Goal: Transaction & Acquisition: Purchase product/service

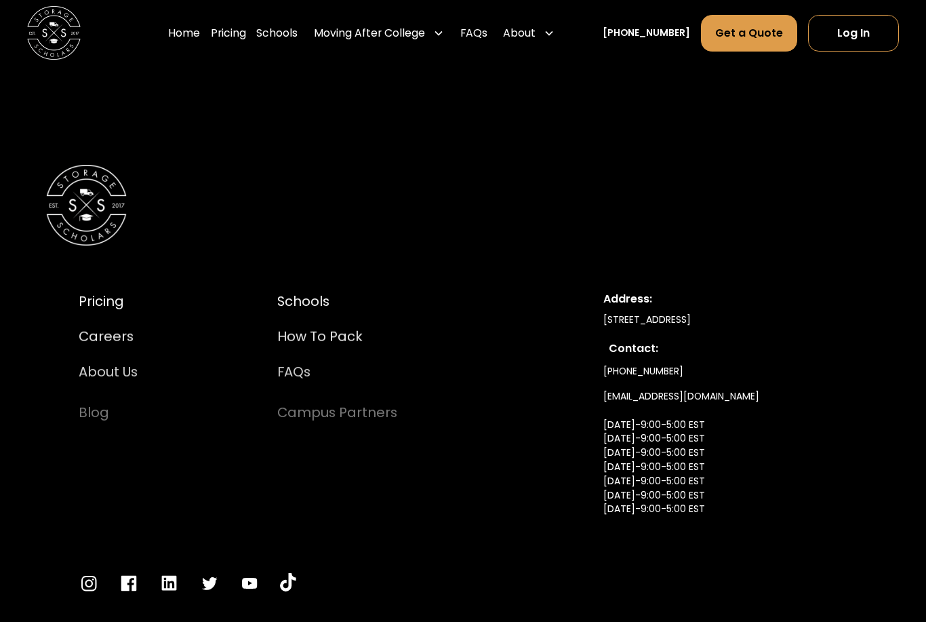
scroll to position [6583, 0]
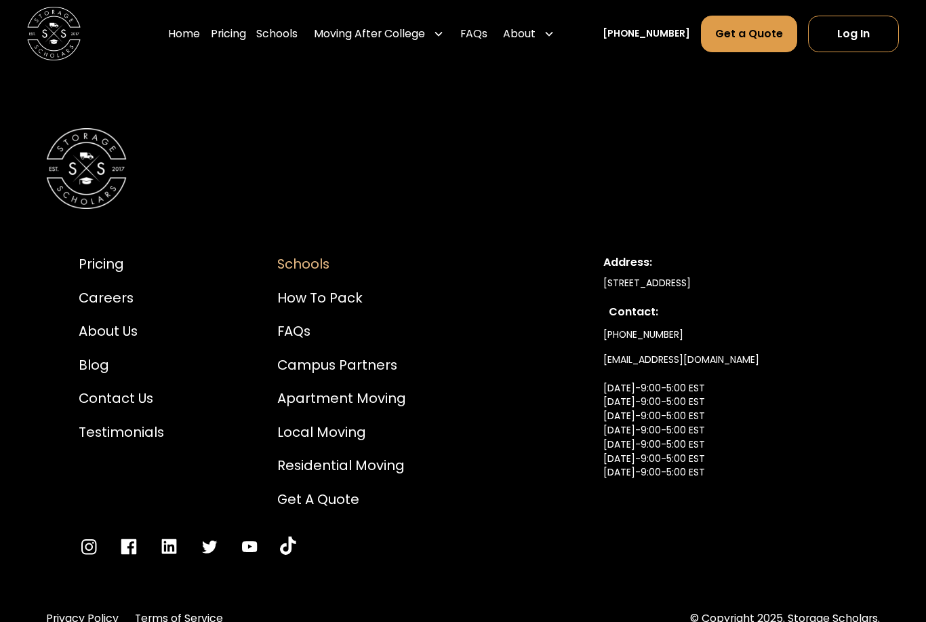
click at [300, 260] on div "Schools" at bounding box center [341, 264] width 129 height 20
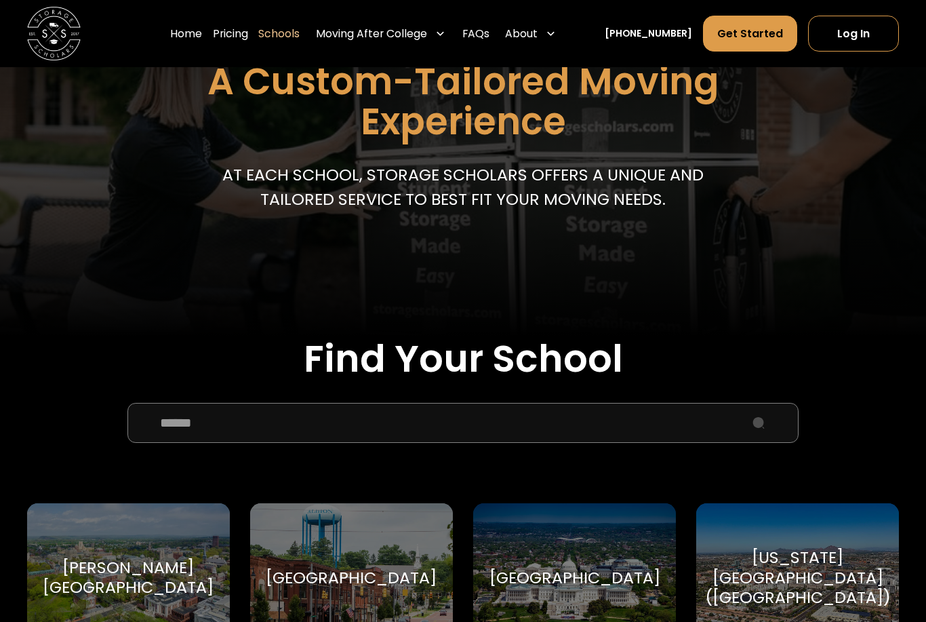
scroll to position [177, 0]
click at [494, 415] on input "School Select Form" at bounding box center [462, 423] width 671 height 40
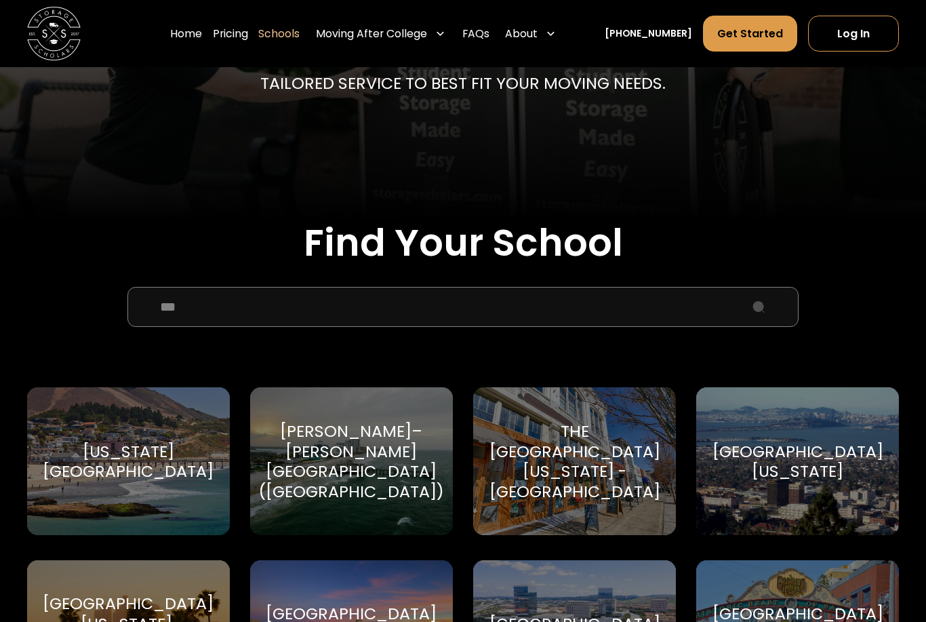
scroll to position [317, 0]
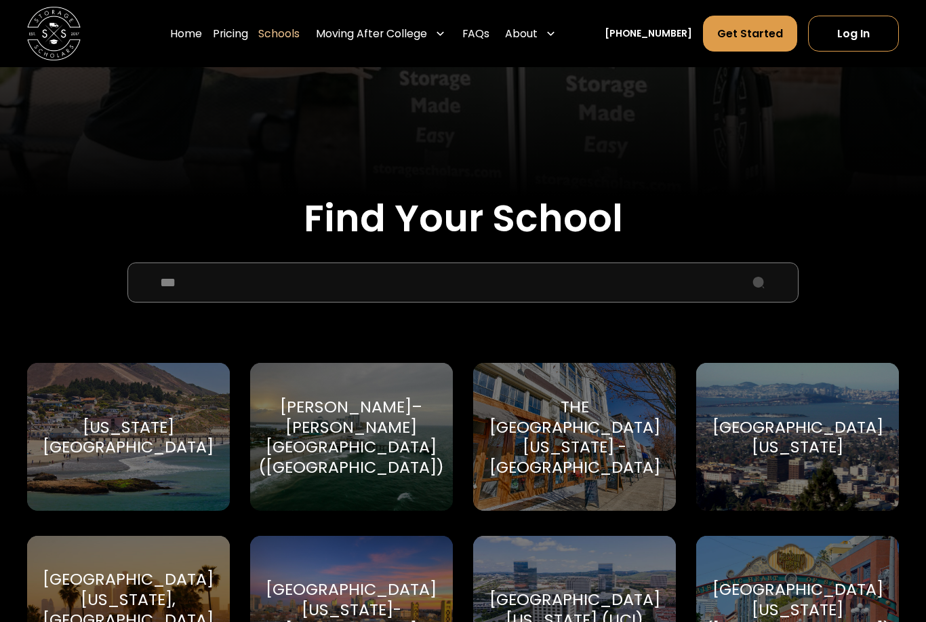
type input "***"
click at [144, 418] on div "[US_STATE][GEOGRAPHIC_DATA]" at bounding box center [128, 438] width 171 height 40
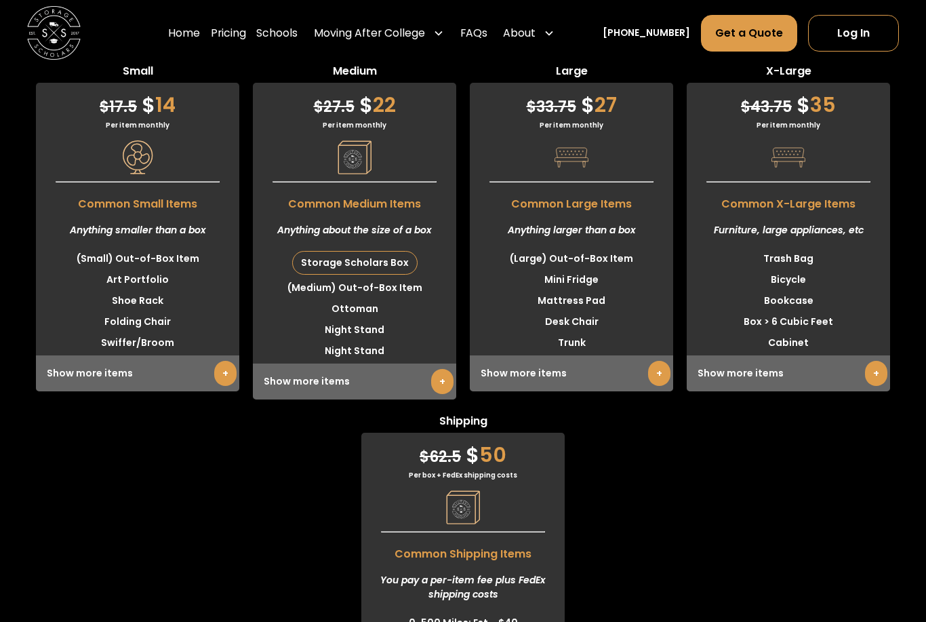
scroll to position [3482, 0]
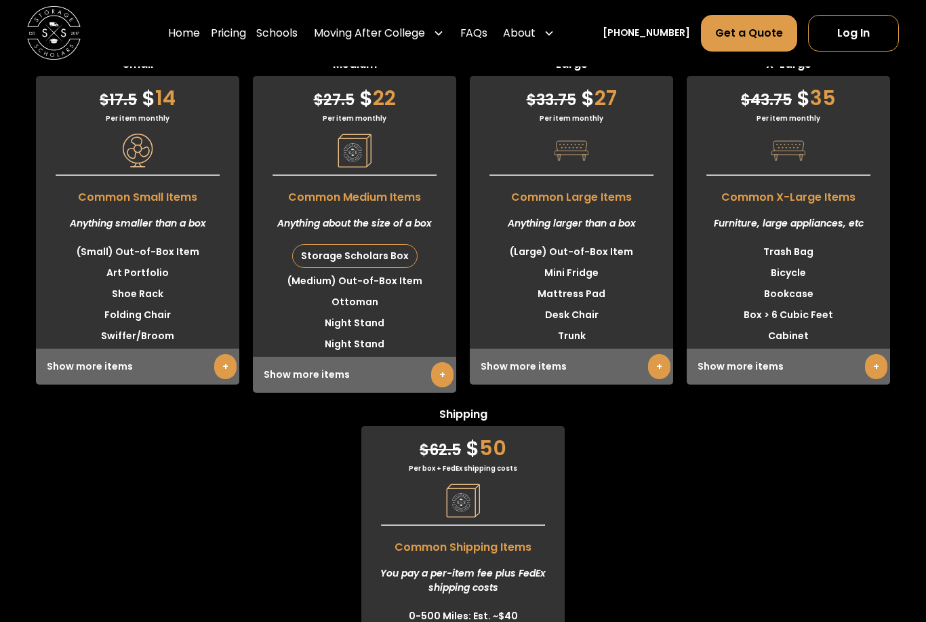
click at [659, 380] on link "+" at bounding box center [659, 367] width 22 height 25
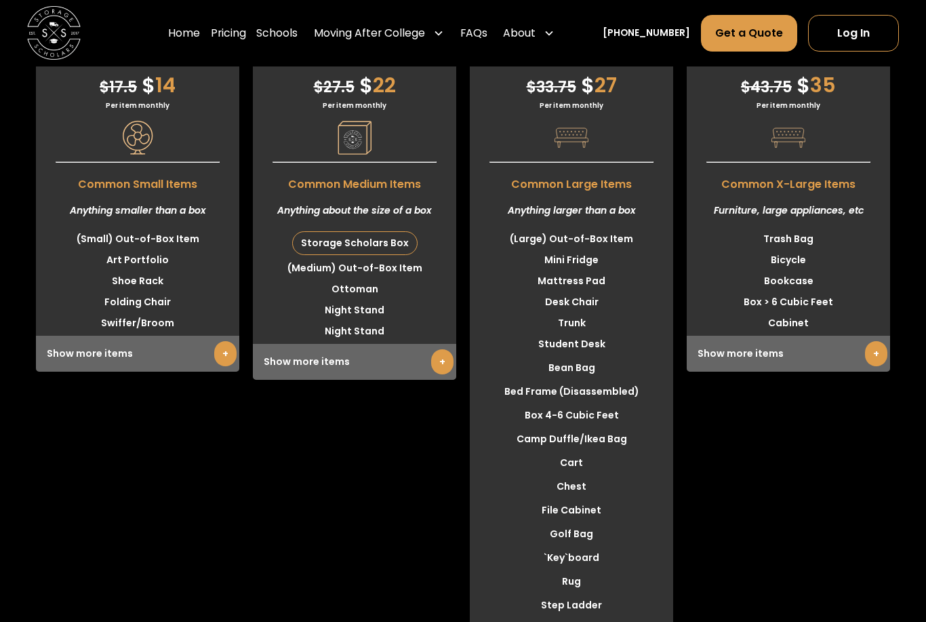
scroll to position [3501, 0]
click at [422, 407] on div "Medium $ 27.5 $ 22 Per item monthly Common Medium Items Anything about the size…" at bounding box center [354, 360] width 203 height 634
click at [431, 374] on link "+" at bounding box center [442, 361] width 22 height 25
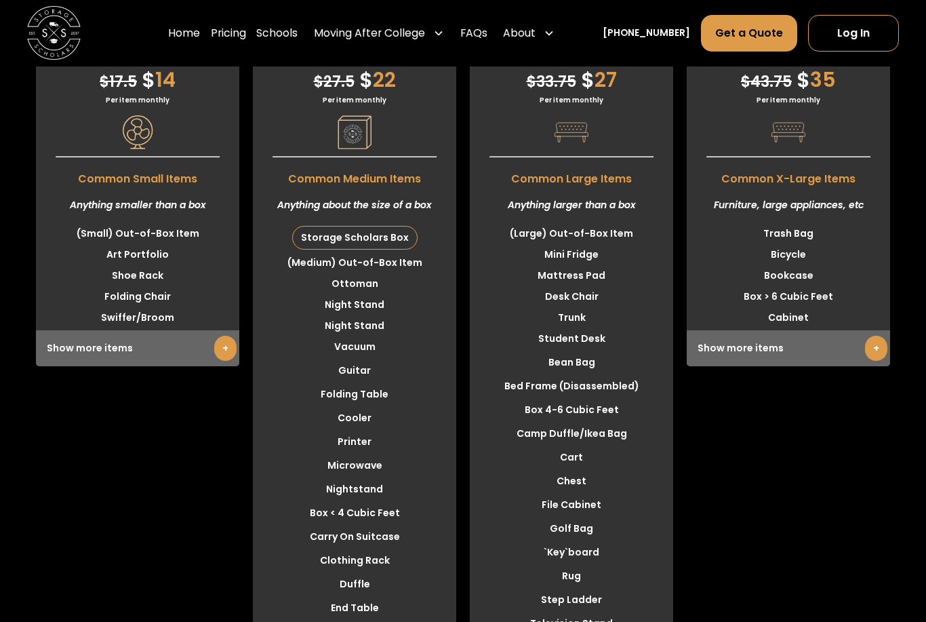
scroll to position [3505, 0]
click at [214, 361] on link "+" at bounding box center [225, 348] width 22 height 25
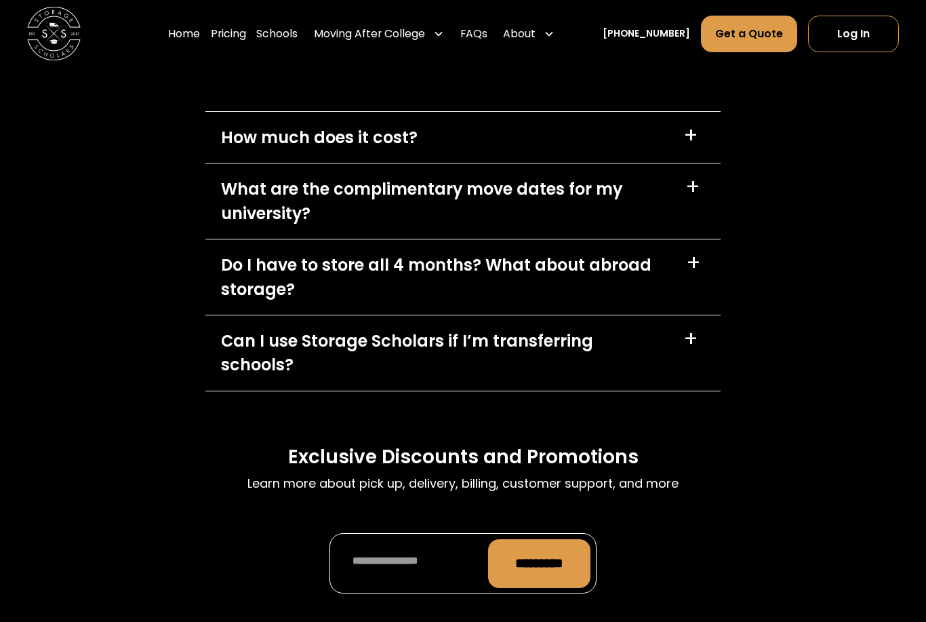
scroll to position [6582, 0]
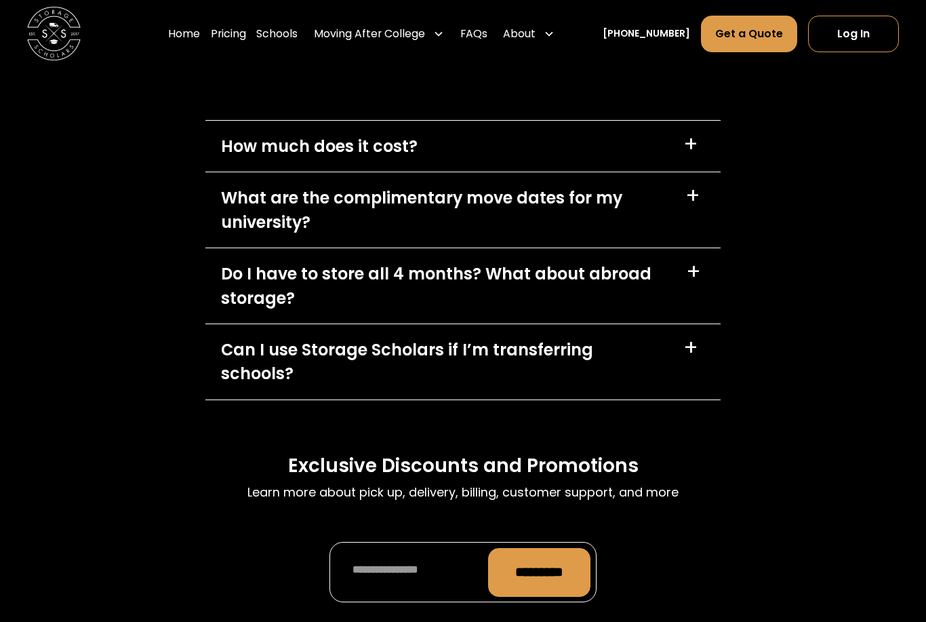
click at [694, 197] on div "+" at bounding box center [692, 197] width 15 height 22
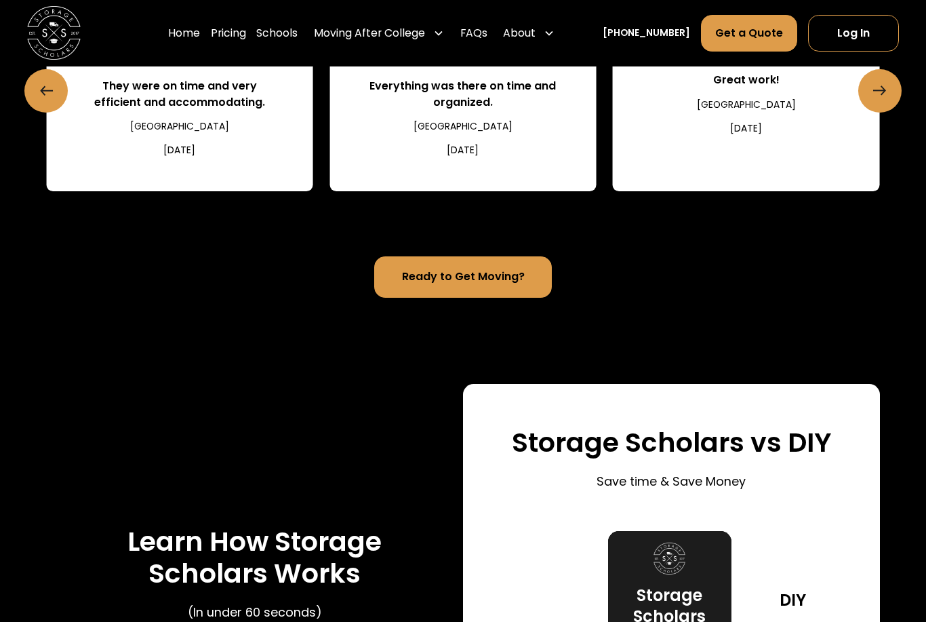
scroll to position [0, 0]
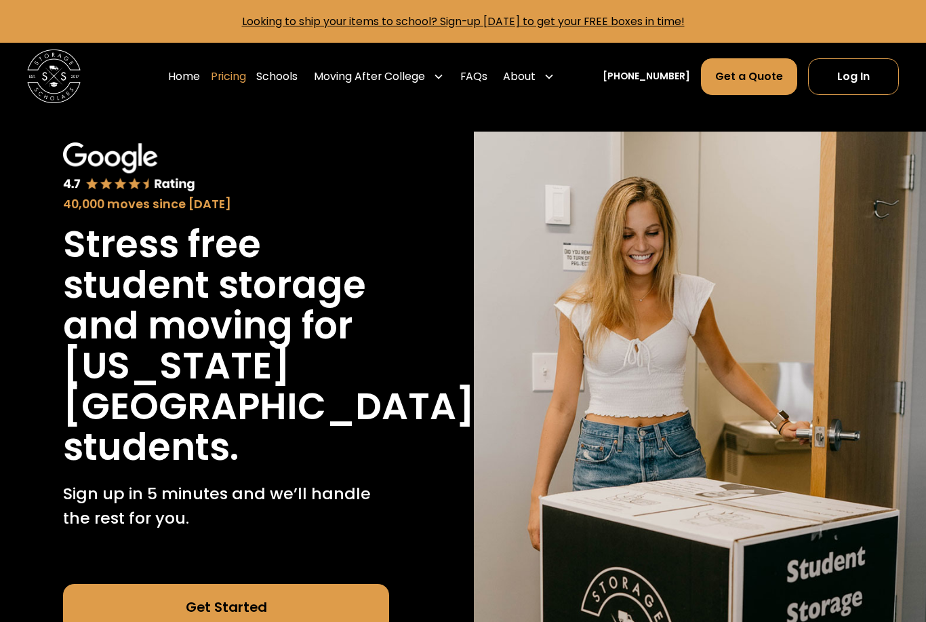
click at [246, 77] on link "Pricing" at bounding box center [228, 76] width 35 height 37
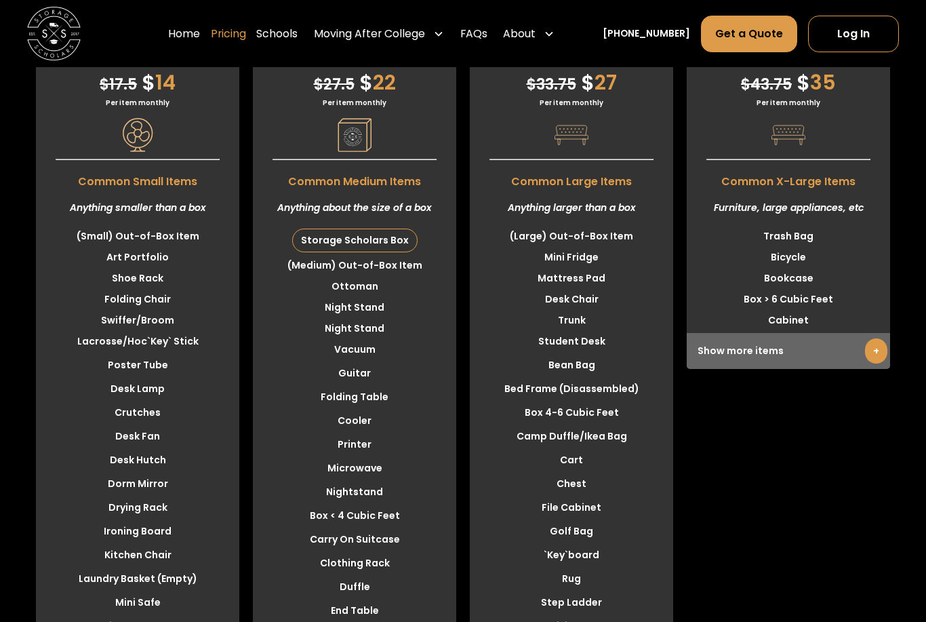
scroll to position [3505, 0]
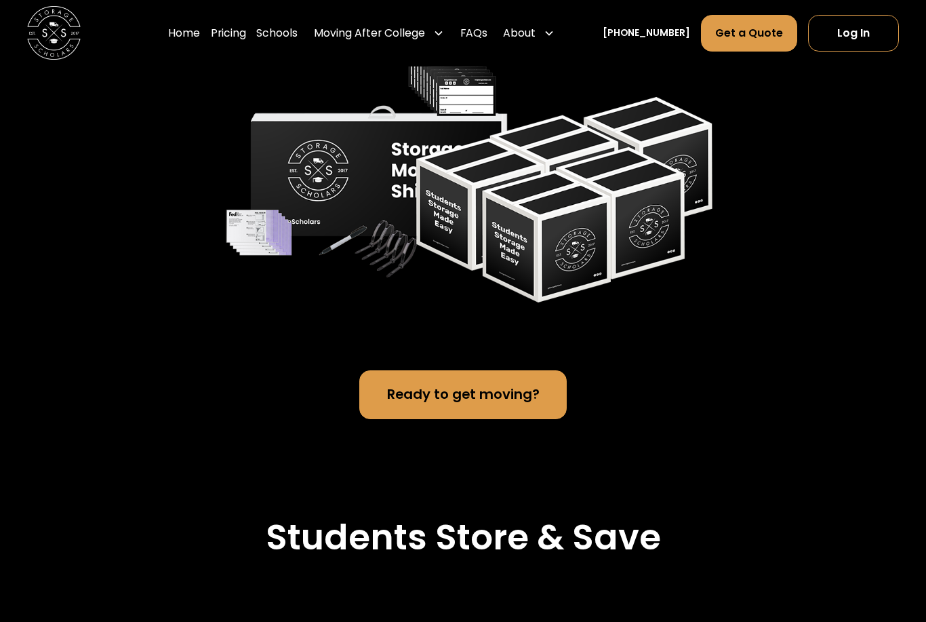
click at [471, 419] on link "Ready to get moving?" at bounding box center [462, 395] width 207 height 48
